Goal: Task Accomplishment & Management: Manage account settings

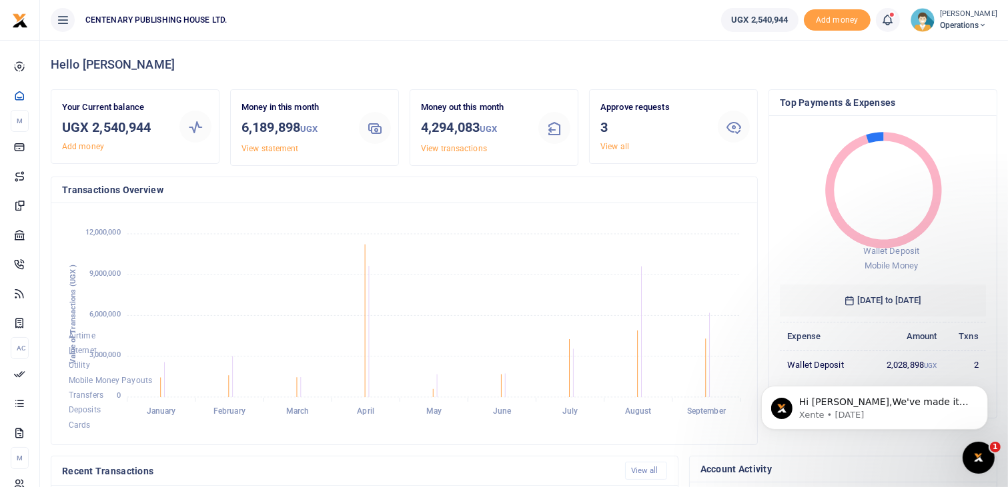
click at [894, 20] on span at bounding box center [894, 20] width 0 height 0
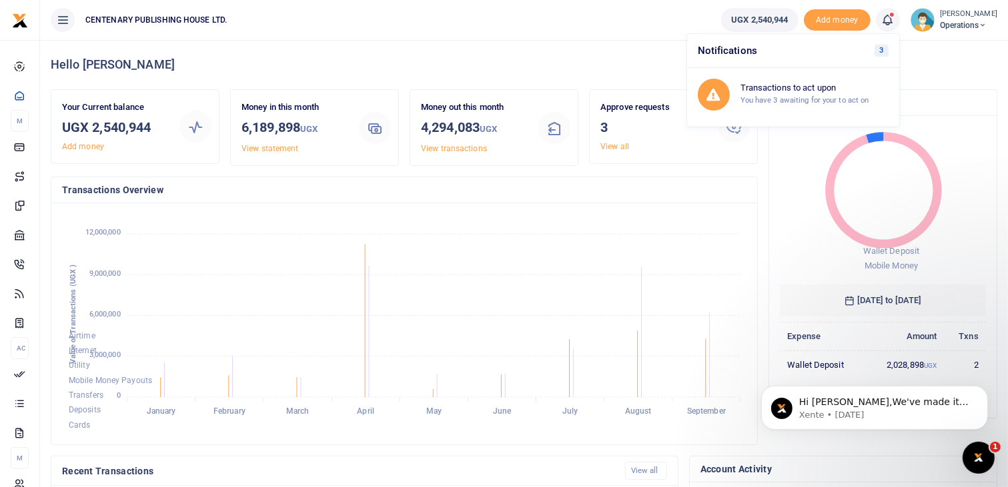
click at [894, 19] on icon at bounding box center [887, 20] width 13 height 15
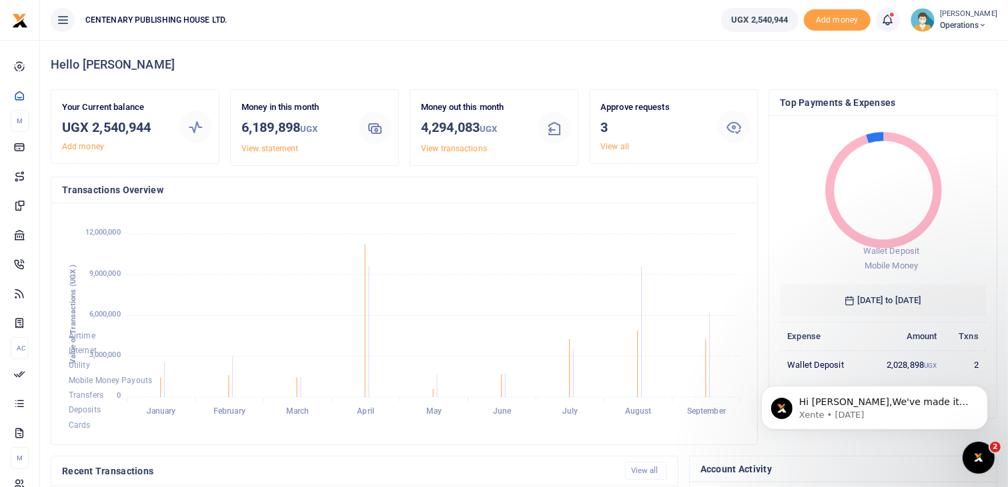
click at [894, 19] on icon at bounding box center [887, 20] width 13 height 15
click at [829, 33] on ul "UGX 2,540,944 Add money Notifications 3 Transactions to act upon You have 3 awa…" at bounding box center [858, 20] width 297 height 40
click at [894, 20] on icon at bounding box center [887, 20] width 13 height 15
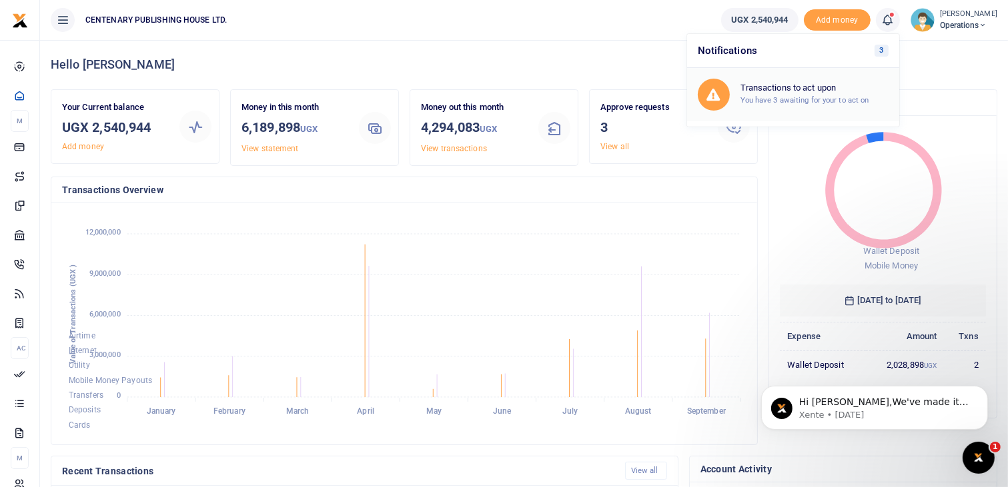
click at [850, 99] on small "You have 3 awaiting for your to act on" at bounding box center [804, 99] width 129 height 9
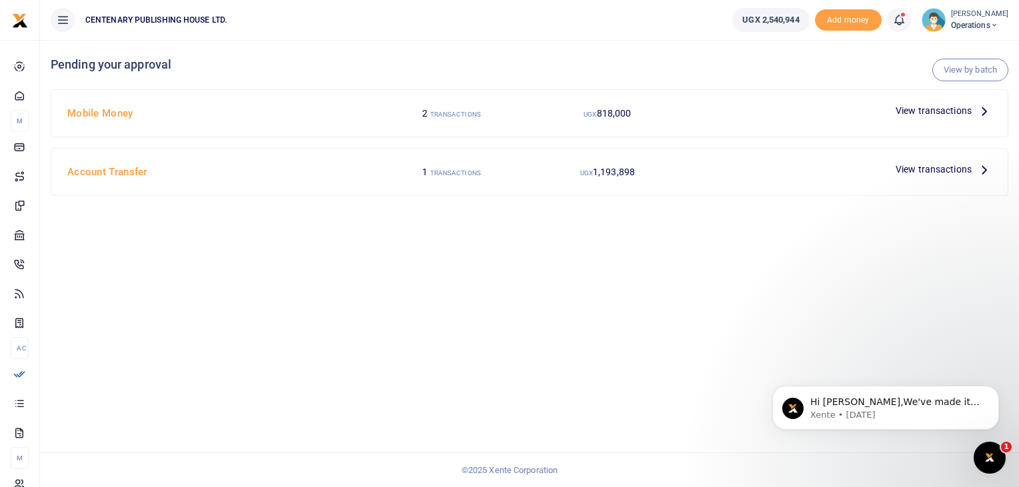
click at [943, 116] on span "View transactions" at bounding box center [934, 110] width 76 height 15
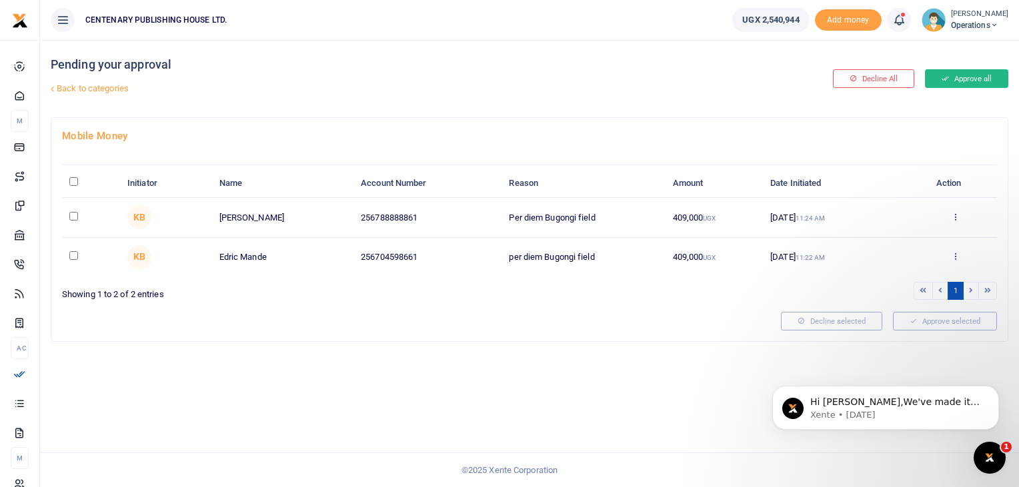
click at [963, 79] on button "Approve all" at bounding box center [966, 78] width 83 height 19
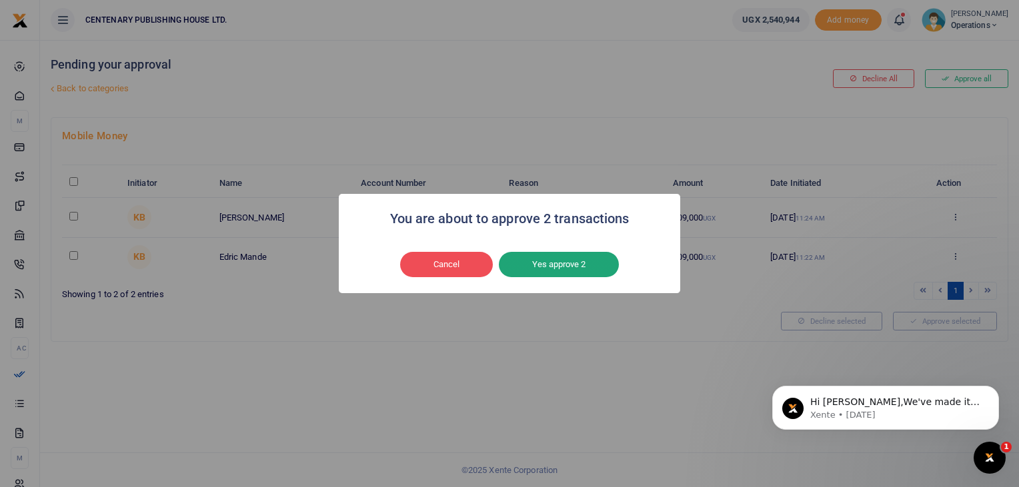
click at [591, 268] on button "Yes approve 2" at bounding box center [559, 264] width 120 height 25
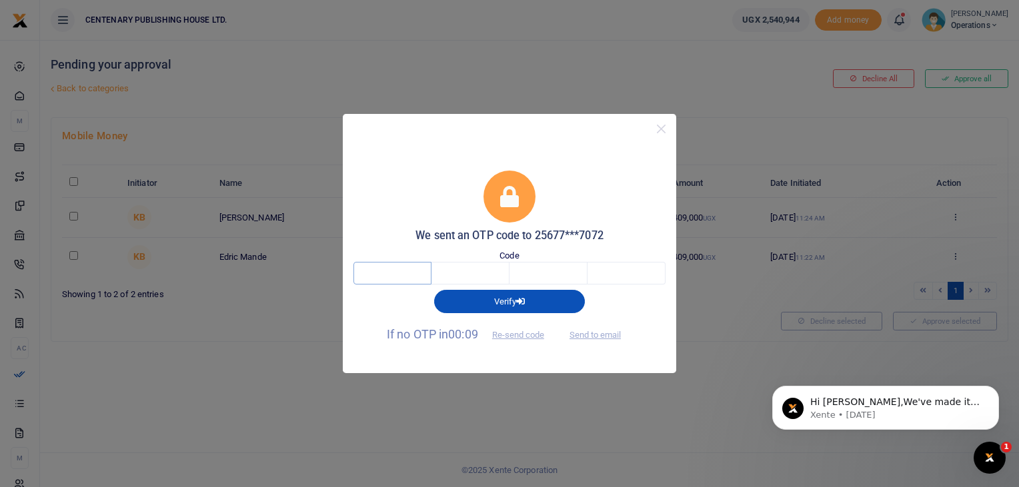
click at [392, 269] on input "text" at bounding box center [392, 273] width 78 height 23
type input "1"
type input "7"
type input "1"
type input "5"
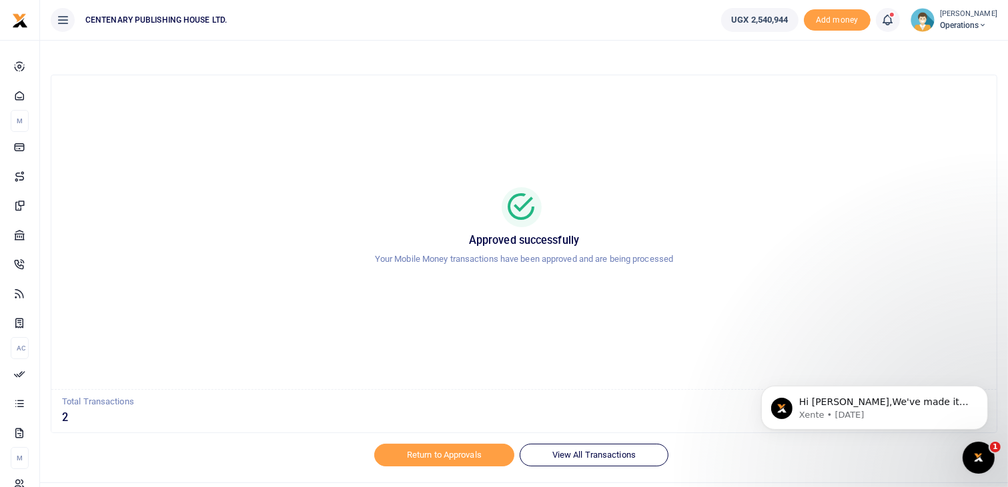
click at [891, 24] on icon at bounding box center [887, 20] width 13 height 15
click at [828, 94] on div "Transactions to act upon You have 3 awaiting for your to act on" at bounding box center [814, 94] width 148 height 23
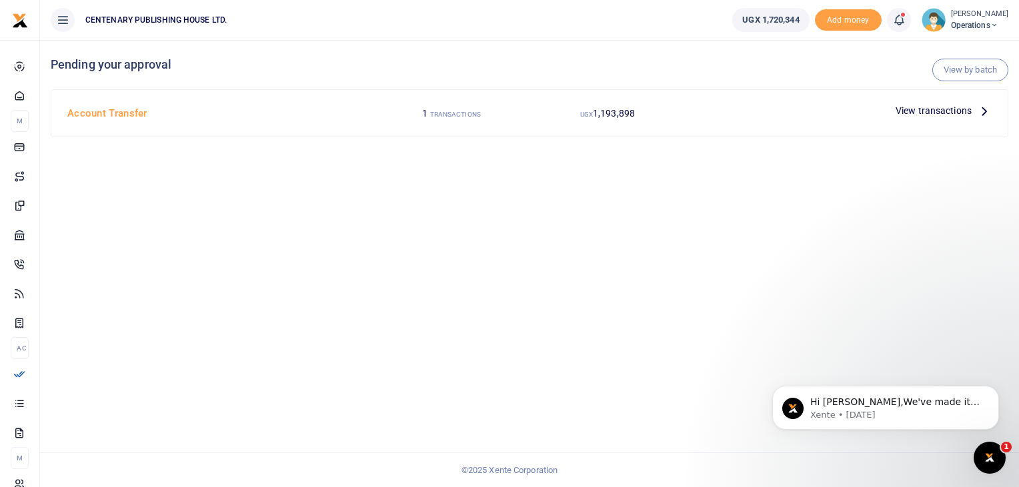
click at [925, 107] on span "View transactions" at bounding box center [934, 110] width 76 height 15
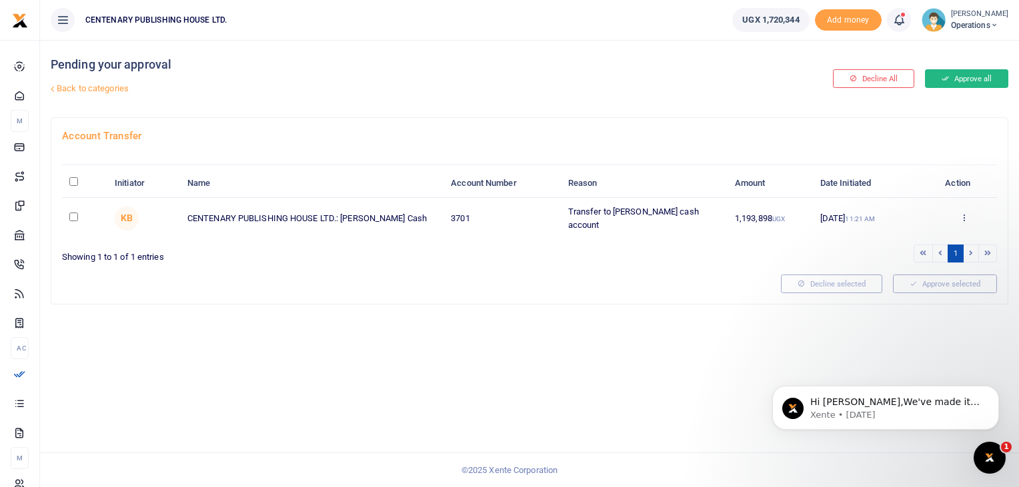
click at [954, 79] on button "Approve all" at bounding box center [966, 78] width 83 height 19
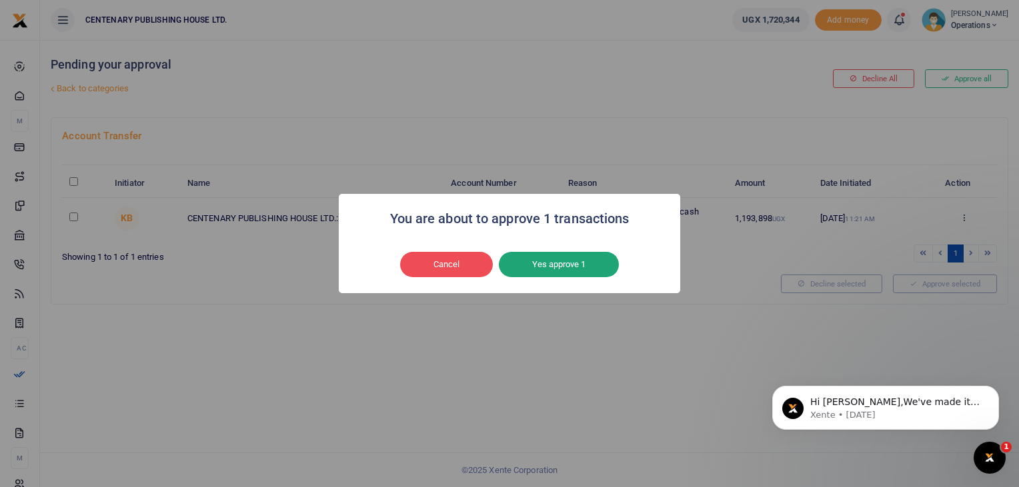
click at [590, 263] on button "Yes approve 1" at bounding box center [559, 264] width 120 height 25
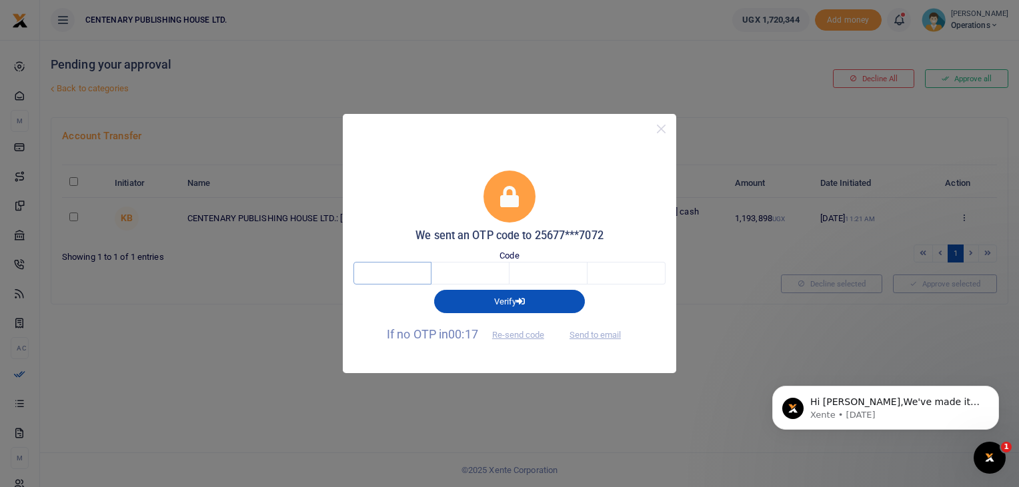
click at [414, 275] on input "text" at bounding box center [392, 273] width 78 height 23
type input "9"
type input "4"
type input "5"
type input "2"
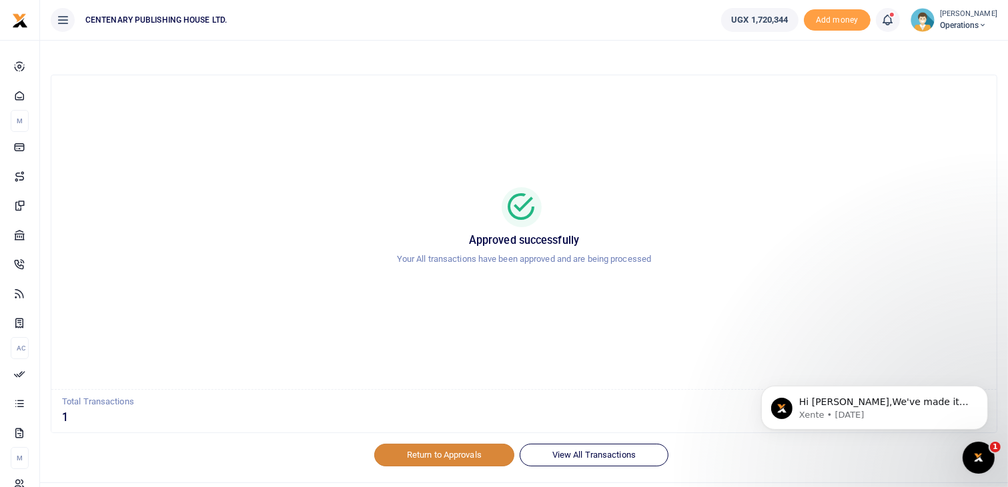
click at [468, 456] on link "Return to Approvals" at bounding box center [444, 455] width 140 height 23
click at [453, 452] on link "Return to Approvals" at bounding box center [444, 455] width 140 height 23
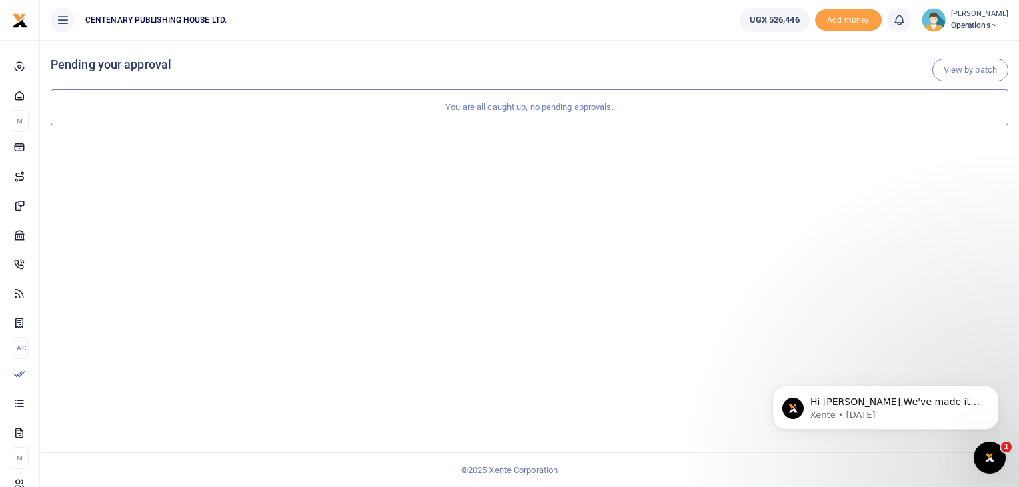
click at [939, 23] on img at bounding box center [934, 20] width 24 height 24
click at [948, 121] on link "Logout" at bounding box center [949, 122] width 105 height 19
